Goal: Find specific page/section: Locate a particular part of the current website

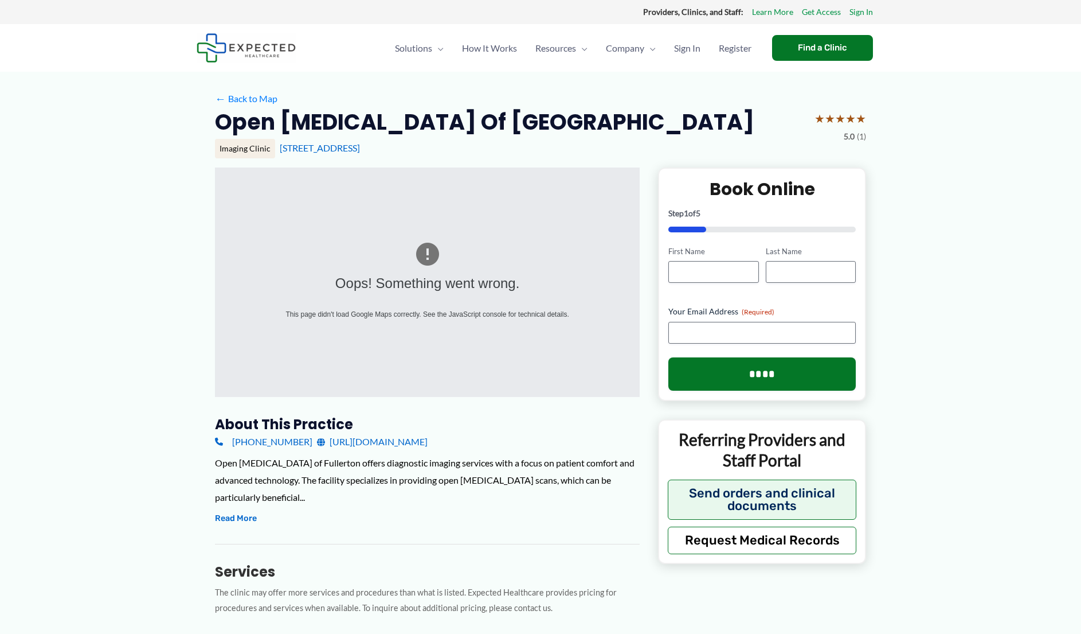
click at [368, 504] on div "Open [MEDICAL_DATA] of Fullerton offers diagnostic imaging services with a focu…" at bounding box center [427, 489] width 425 height 71
